Goal: Information Seeking & Learning: Learn about a topic

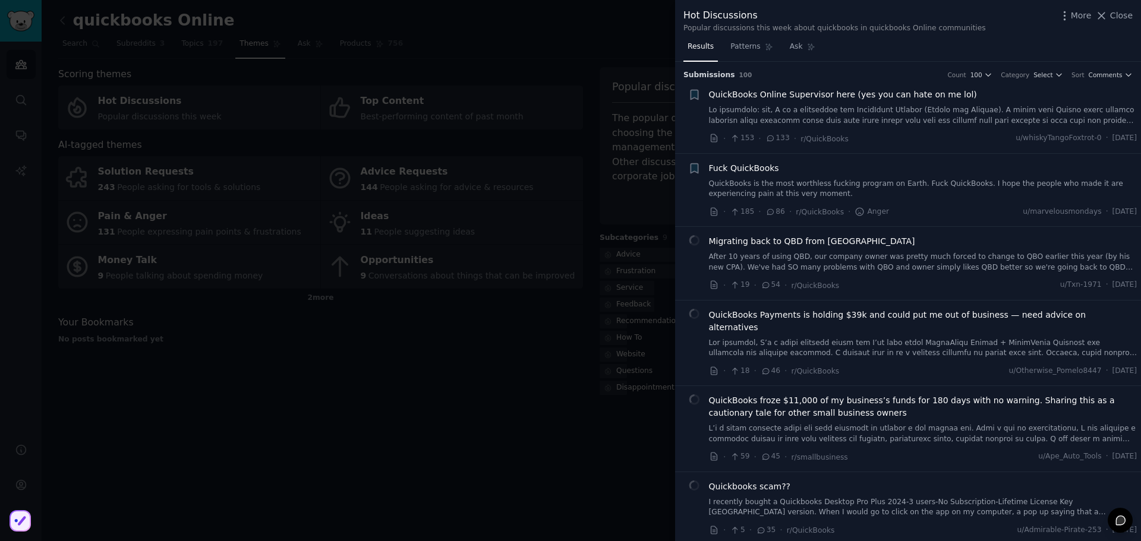
scroll to position [119, 0]
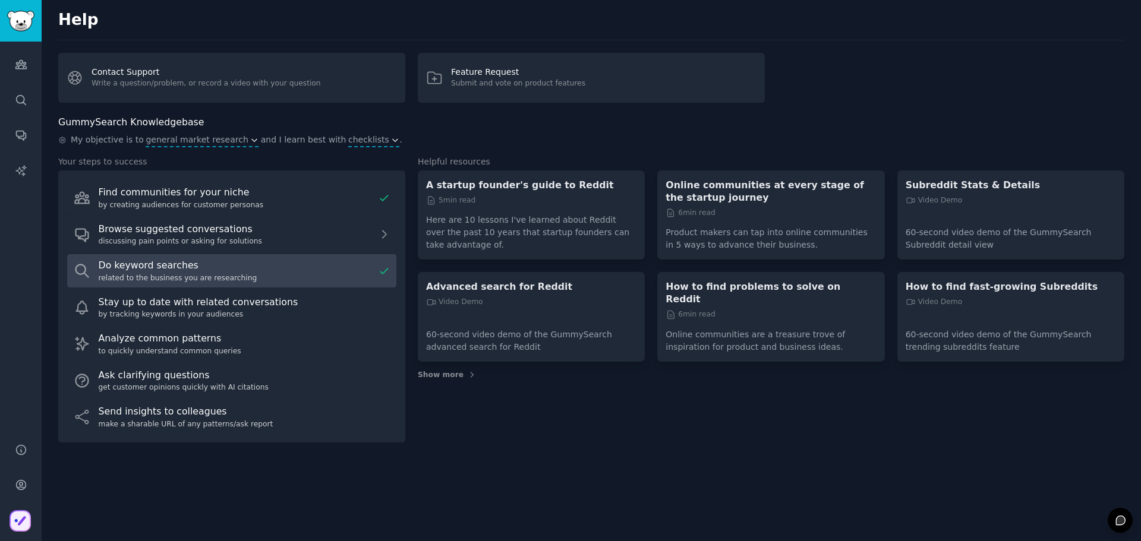
click at [133, 268] on div "Do keyword searches" at bounding box center [236, 265] width 275 height 15
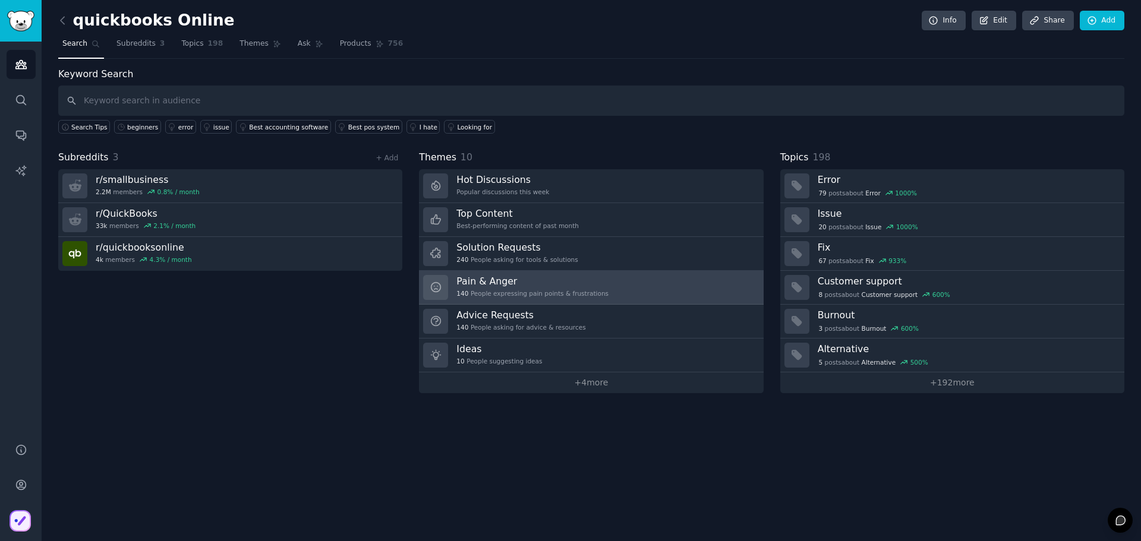
click at [489, 289] on div "Pain & Anger 140 People expressing pain points & frustrations" at bounding box center [532, 287] width 152 height 25
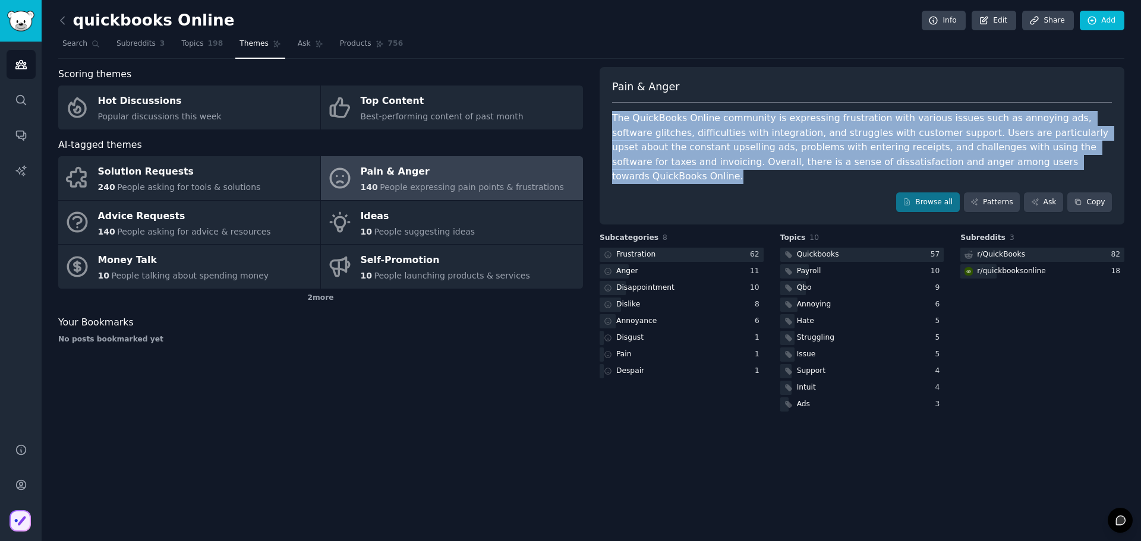
drag, startPoint x: 612, startPoint y: 118, endPoint x: 983, endPoint y: 163, distance: 373.4
click at [983, 163] on div "The QuickBooks Online community is expressing frustration with various issues s…" at bounding box center [862, 147] width 500 height 73
copy div "The QuickBooks Online community is expressing frustration with various issues s…"
